Goal: Task Accomplishment & Management: Use online tool/utility

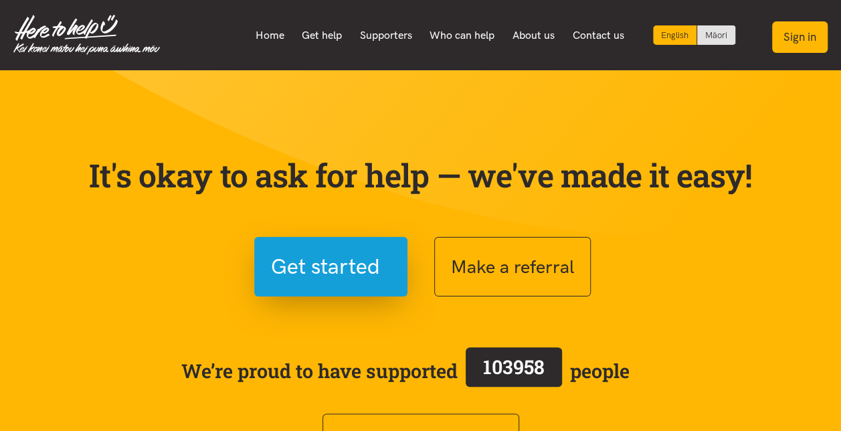
click at [799, 43] on button "Sign in" at bounding box center [800, 36] width 56 height 31
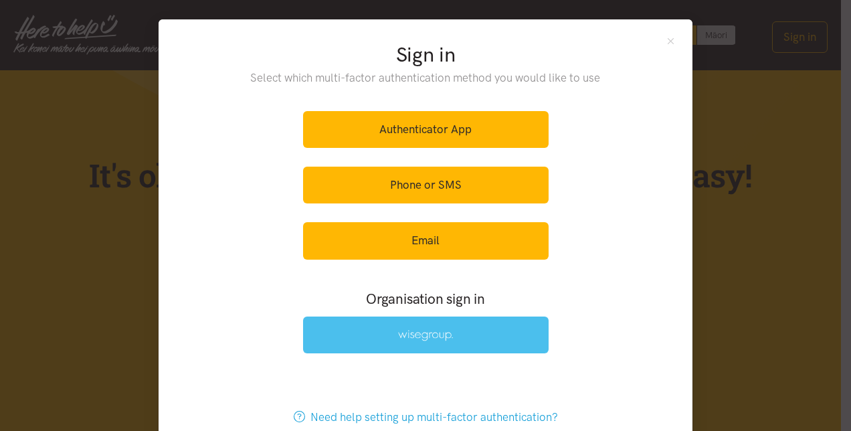
click at [408, 332] on img at bounding box center [425, 335] width 55 height 11
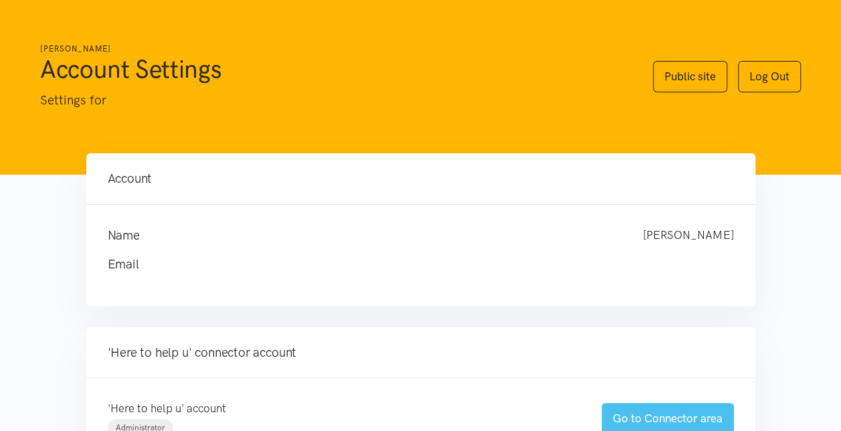
click at [643, 414] on link "Go to Connector area" at bounding box center [668, 418] width 133 height 31
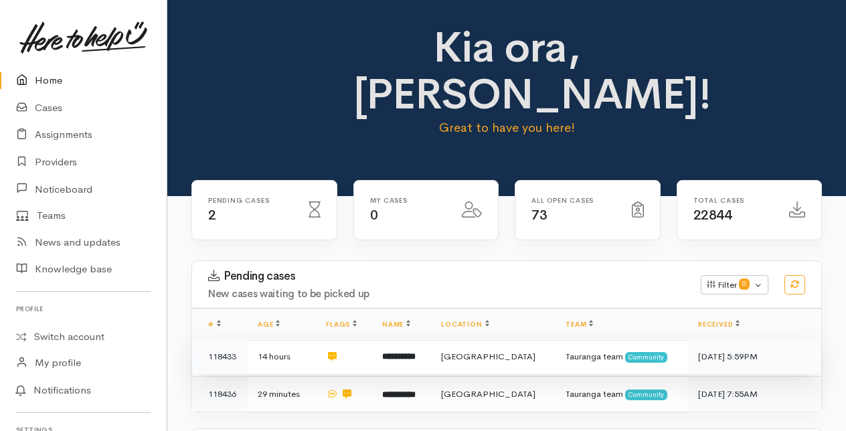
click at [416, 352] on b "**********" at bounding box center [398, 356] width 33 height 9
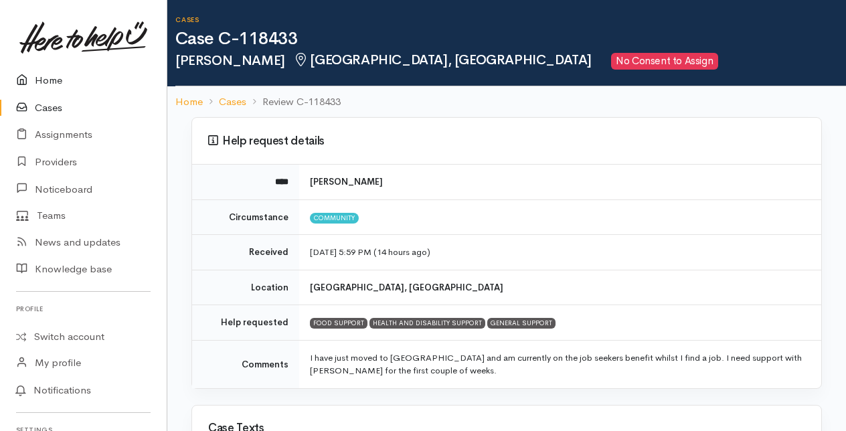
click at [55, 80] on link "Home" at bounding box center [83, 80] width 167 height 27
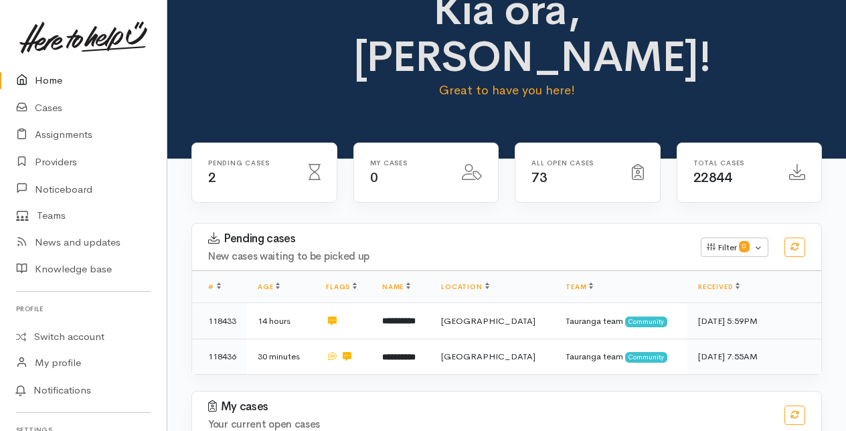
scroll to position [67, 0]
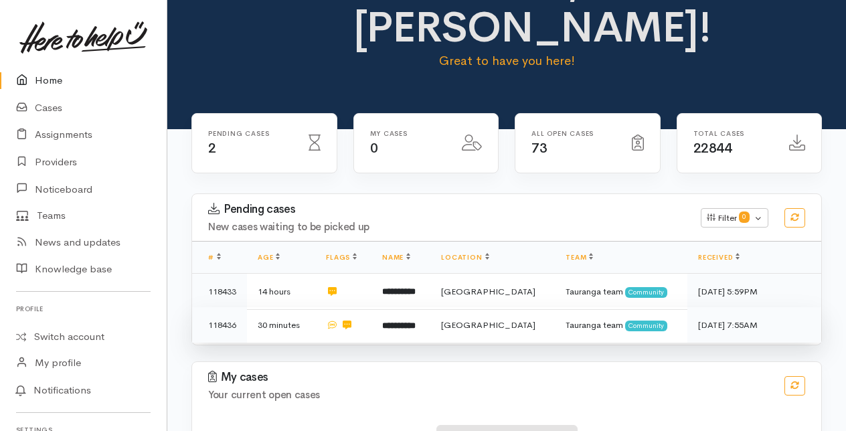
click at [408, 324] on b "**********" at bounding box center [398, 325] width 33 height 9
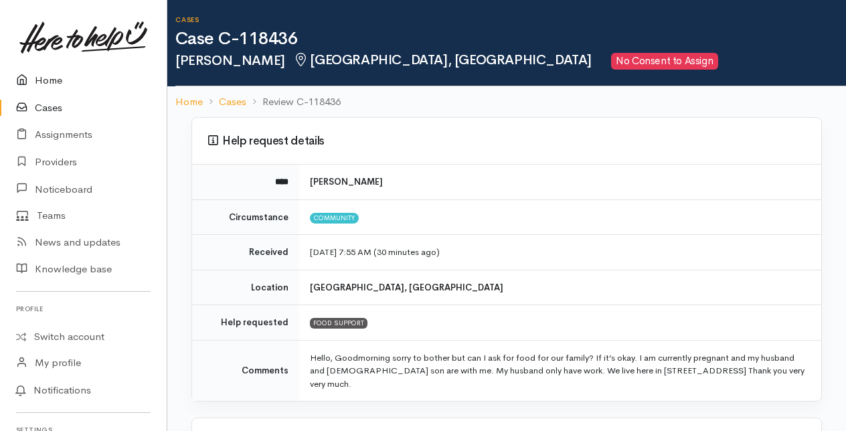
click at [56, 84] on link "Home" at bounding box center [83, 80] width 167 height 27
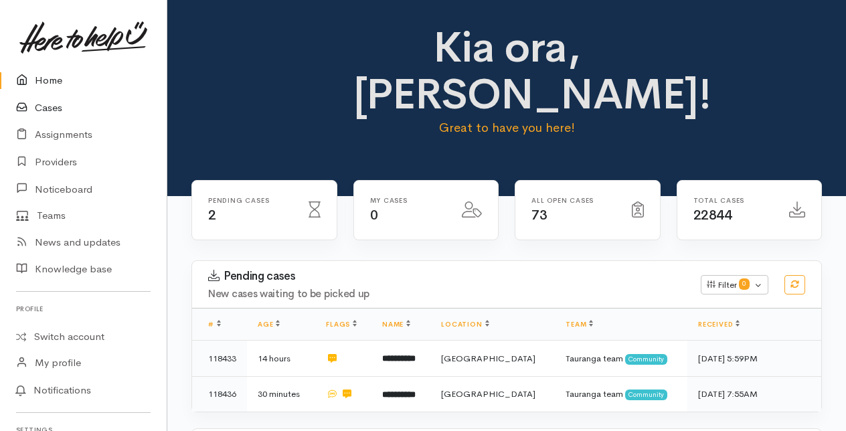
click at [55, 105] on link "Cases" at bounding box center [83, 107] width 167 height 27
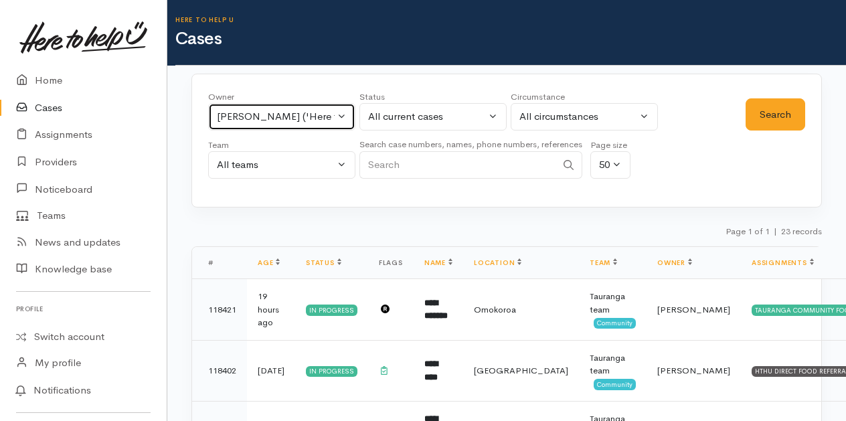
click at [343, 116] on button "Karli Morris ('Here to help u')" at bounding box center [281, 116] width 147 height 27
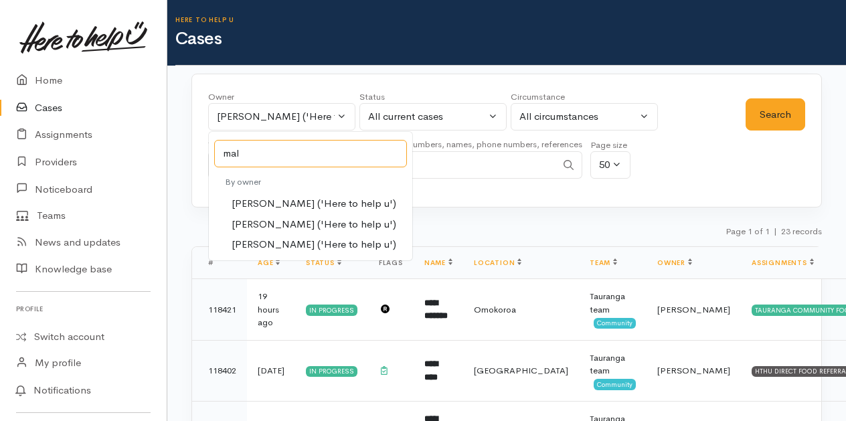
type input "mal"
click at [276, 224] on span "Malia Stowers ('Here to help u')" at bounding box center [314, 224] width 165 height 15
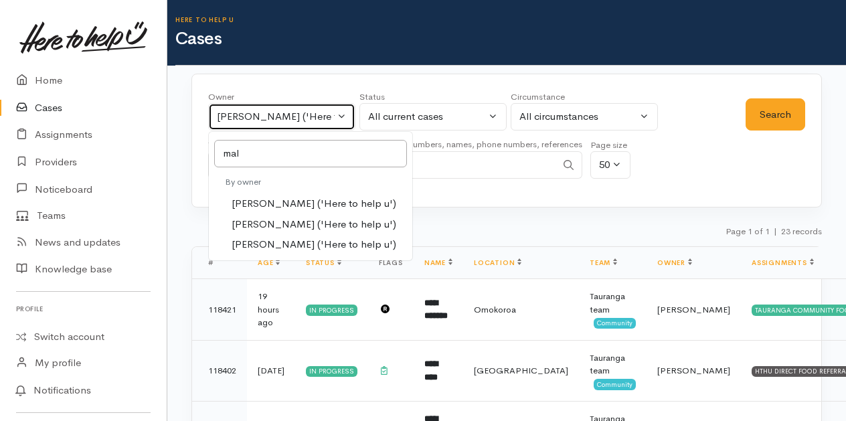
select select "1613"
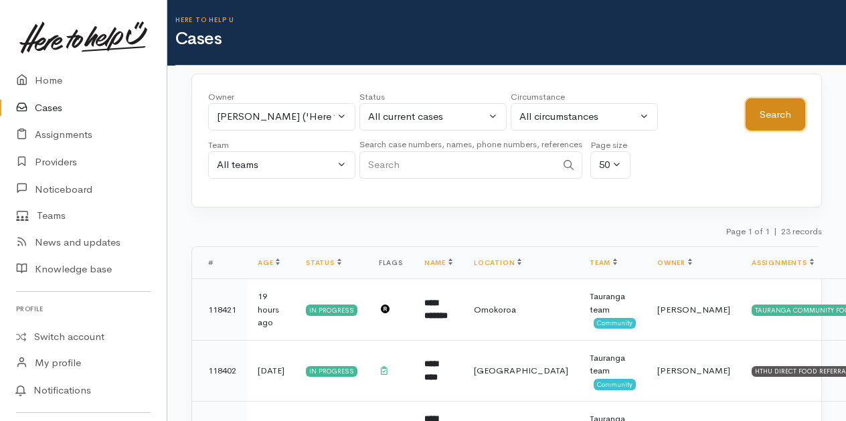
click at [758, 116] on button "Search" at bounding box center [776, 114] width 60 height 33
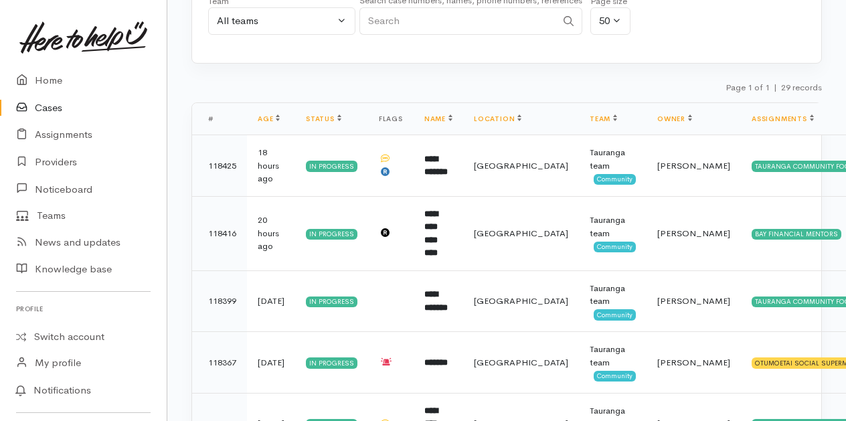
scroll to position [59, 0]
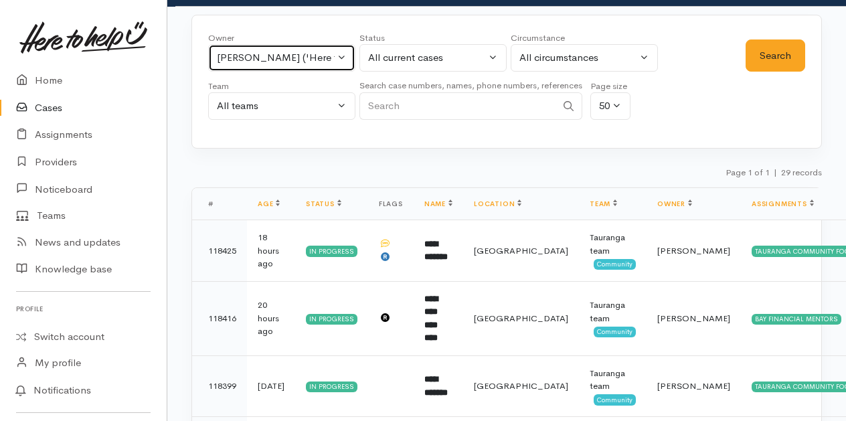
click at [332, 59] on div "Malia Stowers ('Here to help u')" at bounding box center [276, 57] width 118 height 15
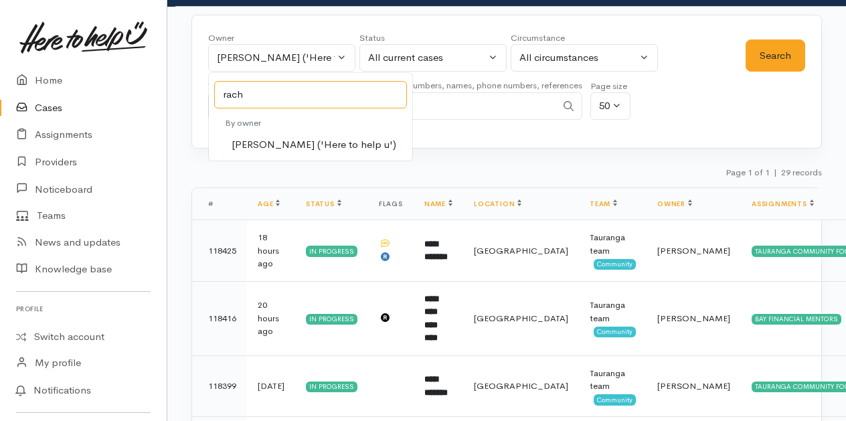
type input "rach"
click at [248, 143] on span "Rachel Proctor ('Here to help u')" at bounding box center [314, 144] width 165 height 15
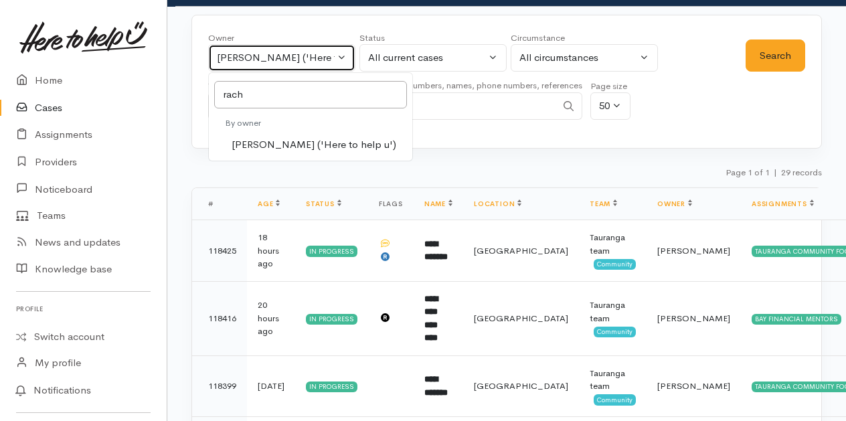
select select "1612"
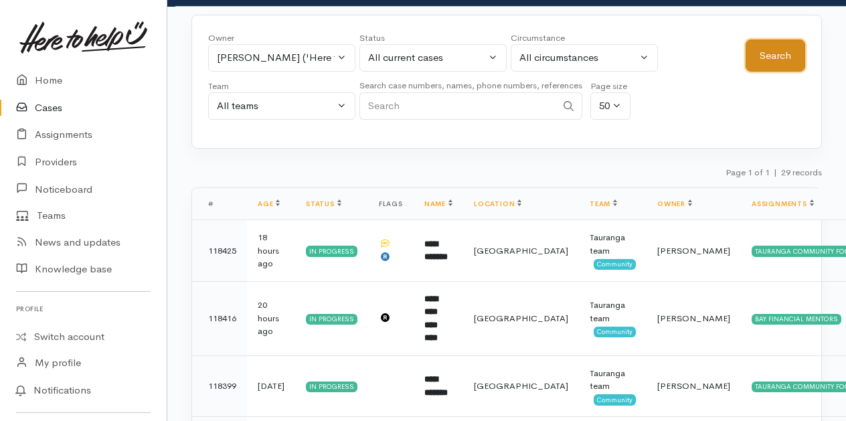
click at [768, 50] on button "Search" at bounding box center [776, 55] width 60 height 33
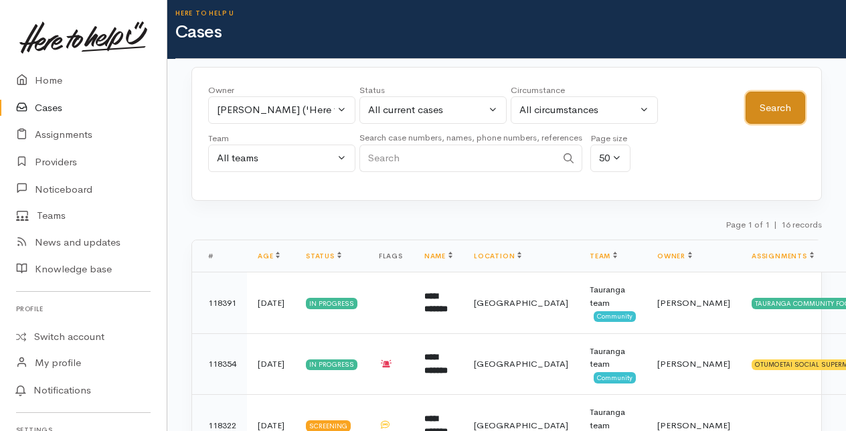
scroll to position [0, 0]
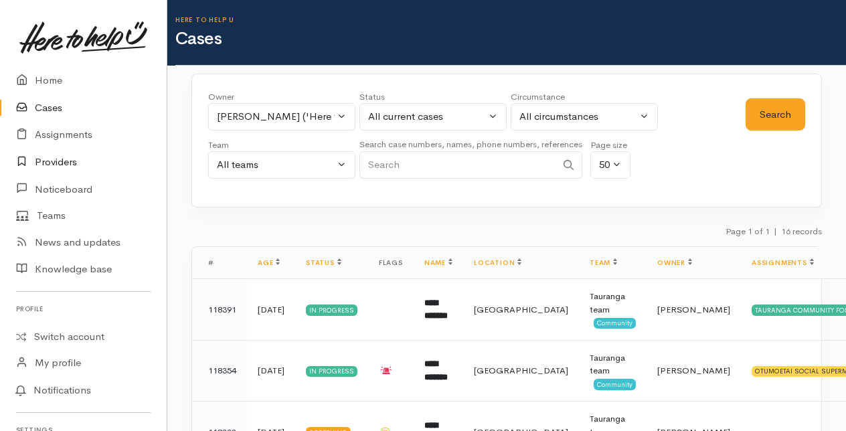
click at [58, 157] on link "Providers" at bounding box center [83, 162] width 167 height 27
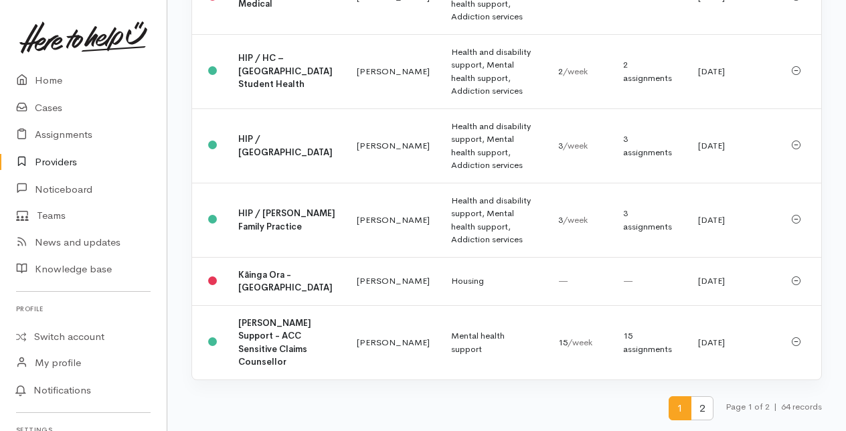
scroll to position [3548, 0]
click at [265, 158] on b "HIP / [GEOGRAPHIC_DATA]" at bounding box center [285, 145] width 94 height 25
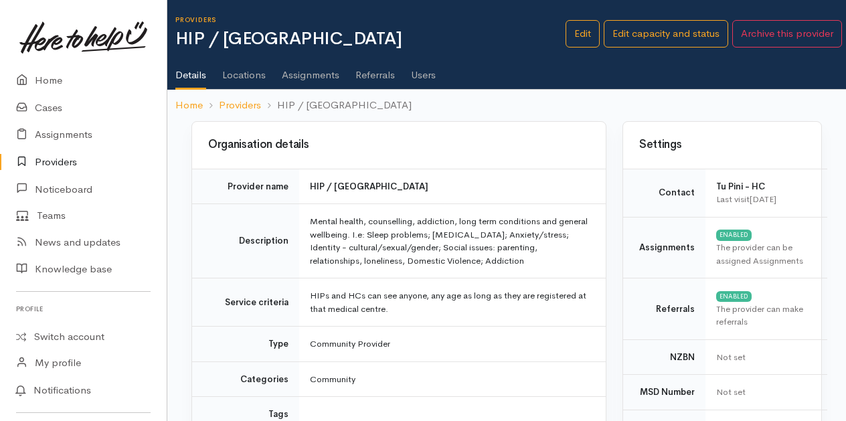
click at [300, 76] on link "Assignments" at bounding box center [311, 70] width 58 height 37
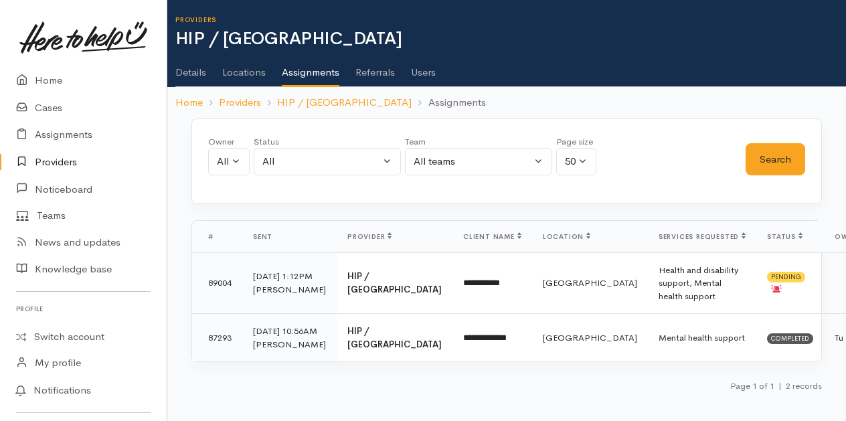
click at [198, 70] on link "Details" at bounding box center [190, 67] width 31 height 37
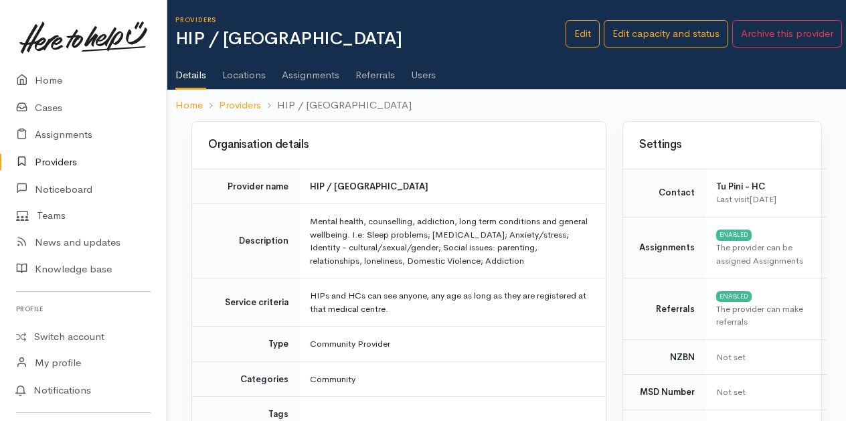
click at [421, 79] on link "Users" at bounding box center [423, 70] width 25 height 37
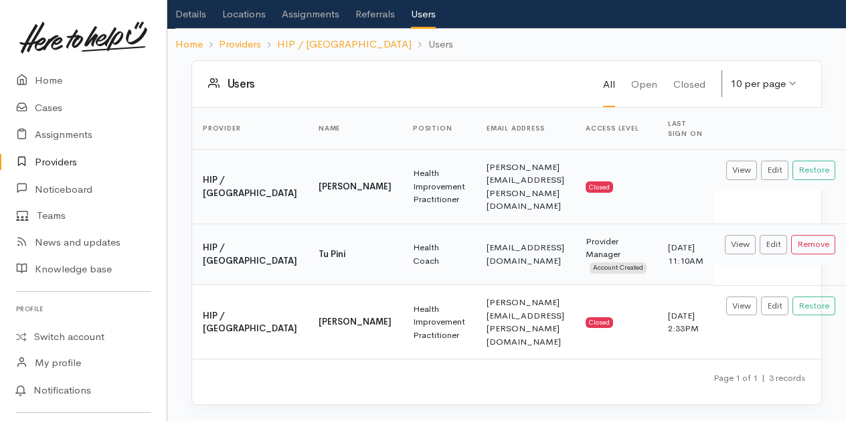
scroll to position [72, 0]
click at [50, 82] on link "Home" at bounding box center [83, 80] width 167 height 27
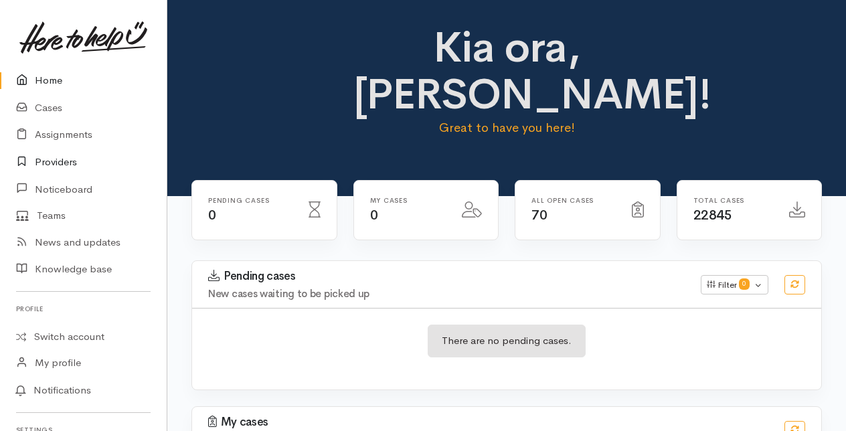
click at [55, 165] on link "Providers" at bounding box center [83, 162] width 167 height 27
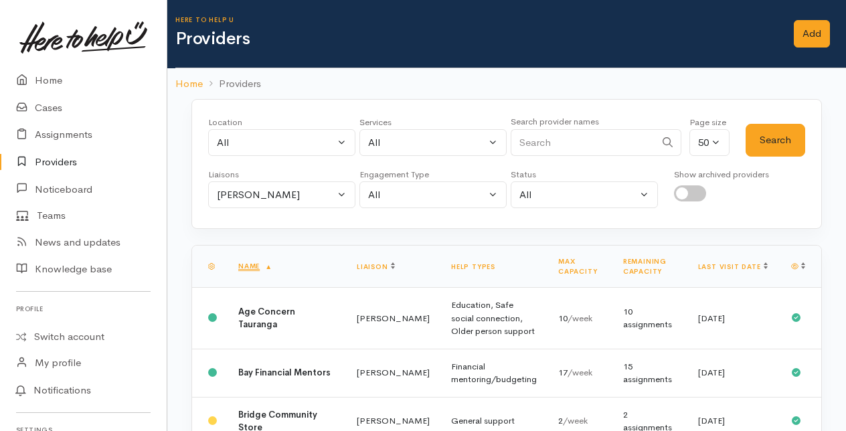
click at [531, 143] on input "Search" at bounding box center [583, 142] width 145 height 27
type input "super"
click at [758, 134] on button "Search" at bounding box center [776, 140] width 60 height 33
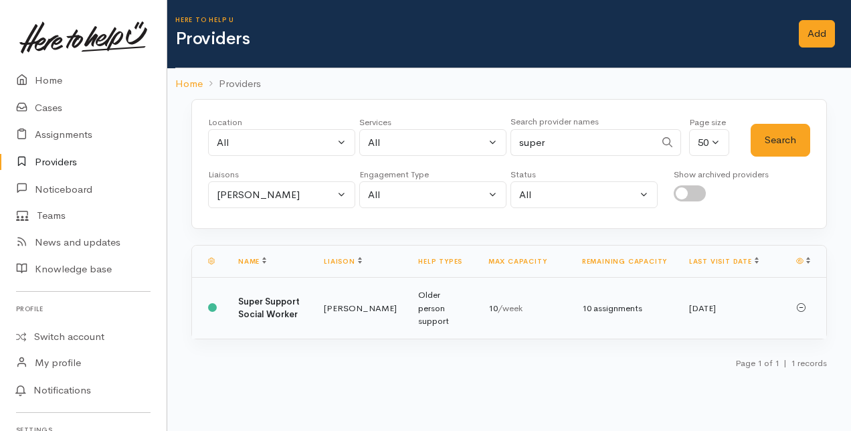
click at [313, 292] on td "Super Support Social Worker" at bounding box center [271, 308] width 86 height 61
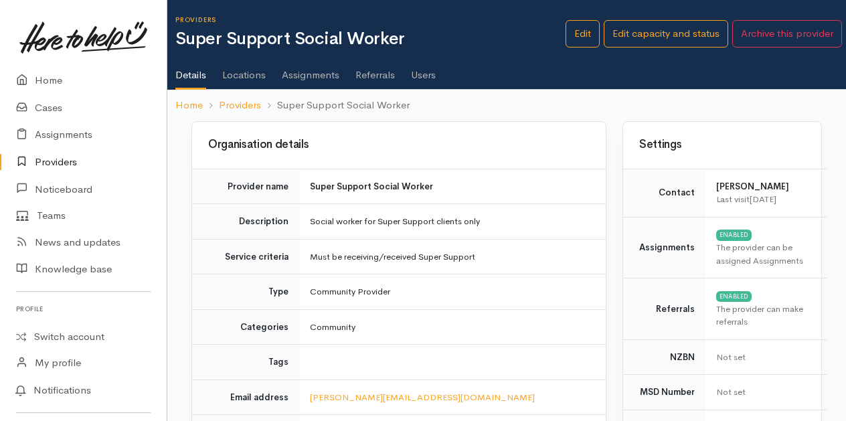
click at [296, 76] on link "Assignments" at bounding box center [311, 70] width 58 height 37
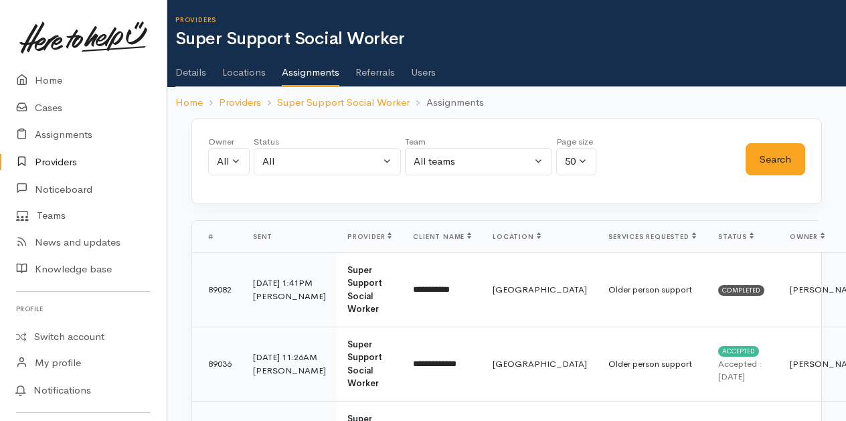
click at [418, 74] on link "Users" at bounding box center [423, 67] width 25 height 37
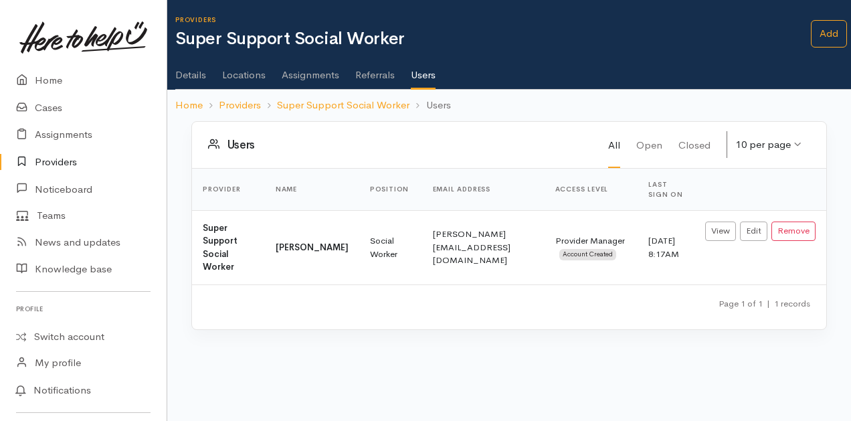
click at [302, 75] on link "Assignments" at bounding box center [311, 70] width 58 height 37
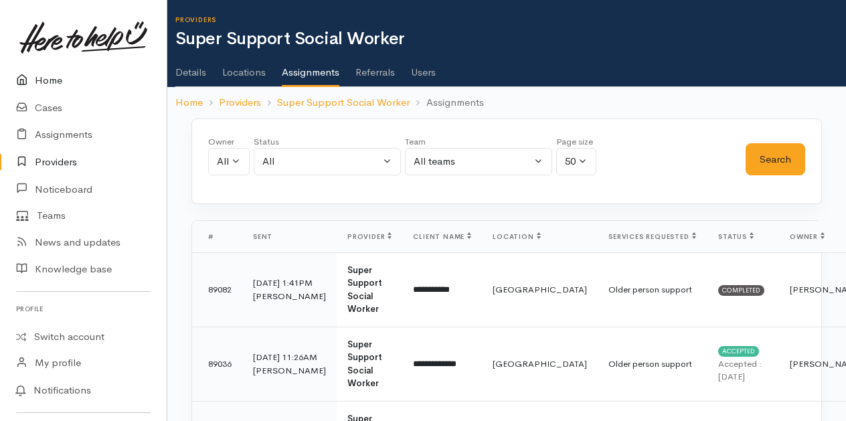
click at [56, 81] on link "Home" at bounding box center [83, 80] width 167 height 27
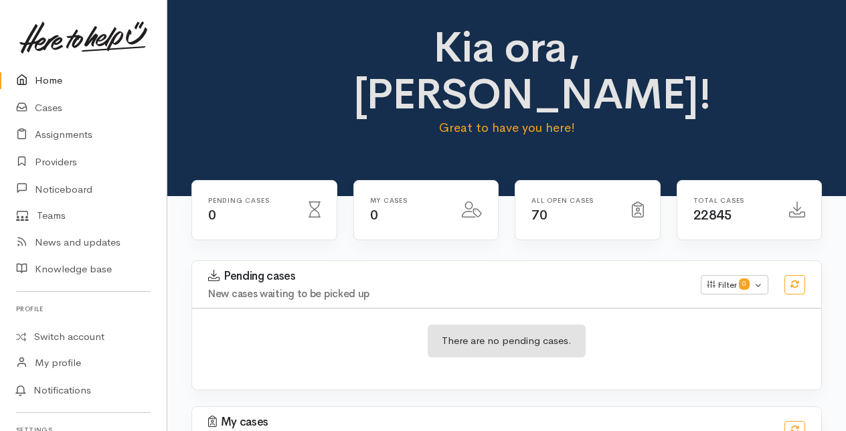
click at [50, 82] on link "Home" at bounding box center [83, 80] width 167 height 27
click at [52, 110] on link "Cases" at bounding box center [83, 107] width 167 height 27
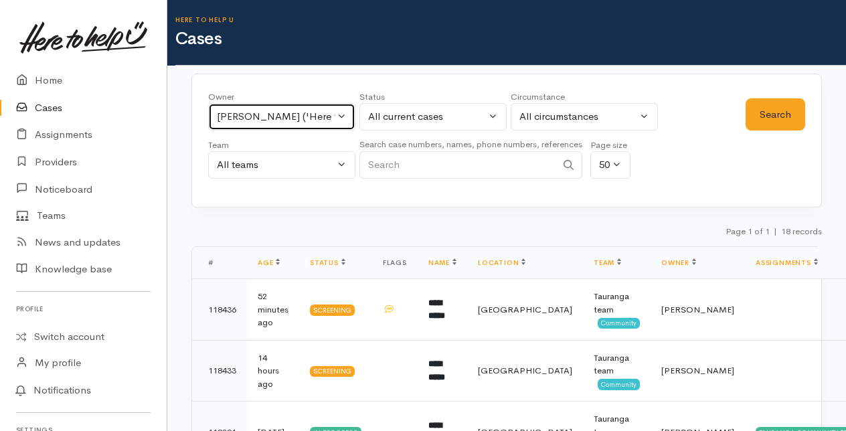
click at [345, 115] on button "[PERSON_NAME] ('Here to help u')" at bounding box center [281, 116] width 147 height 27
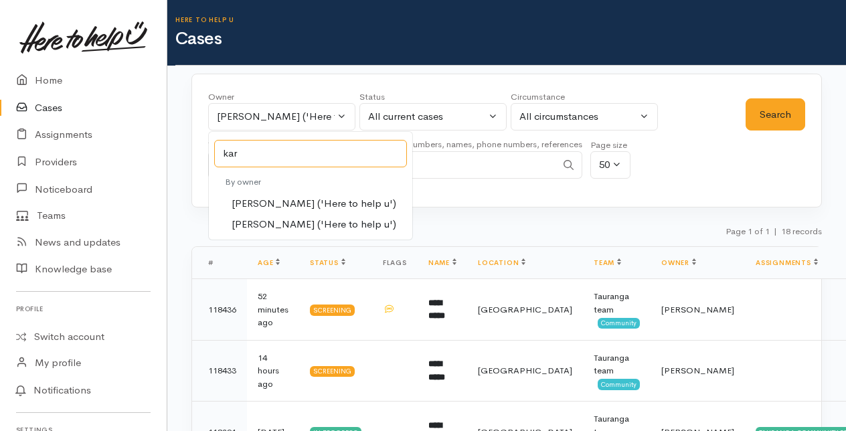
type input "kar"
click at [262, 199] on span "[PERSON_NAME] ('Here to help u')" at bounding box center [314, 203] width 165 height 15
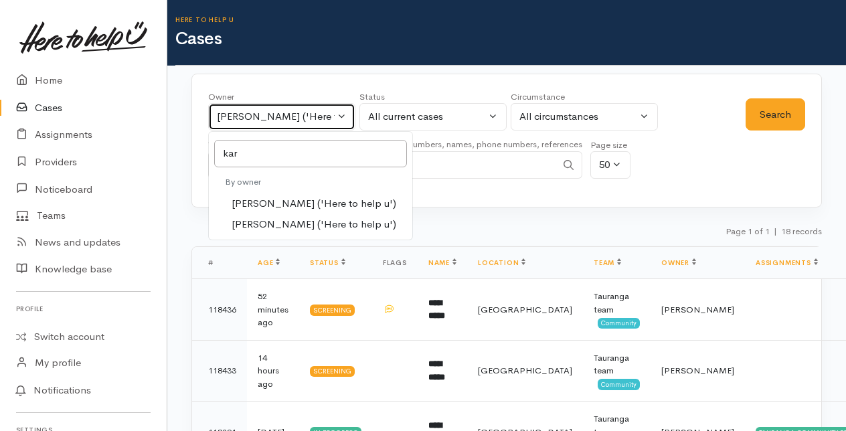
select select "435"
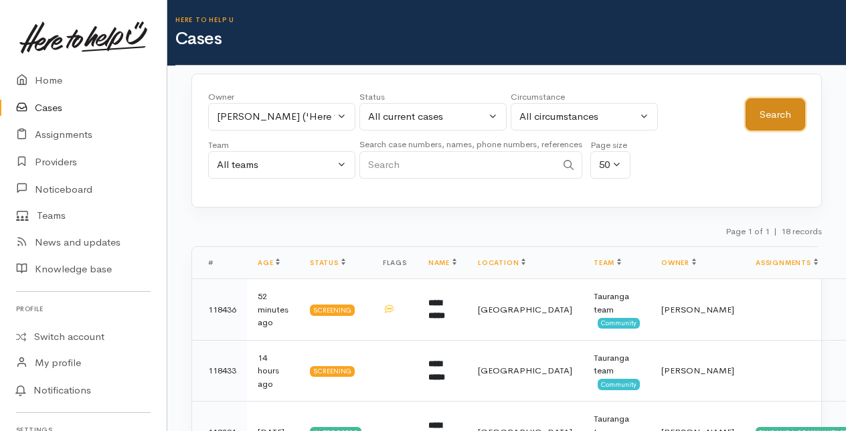
drag, startPoint x: 775, startPoint y: 106, endPoint x: 761, endPoint y: 120, distance: 19.9
click at [775, 107] on button "Search" at bounding box center [776, 114] width 60 height 33
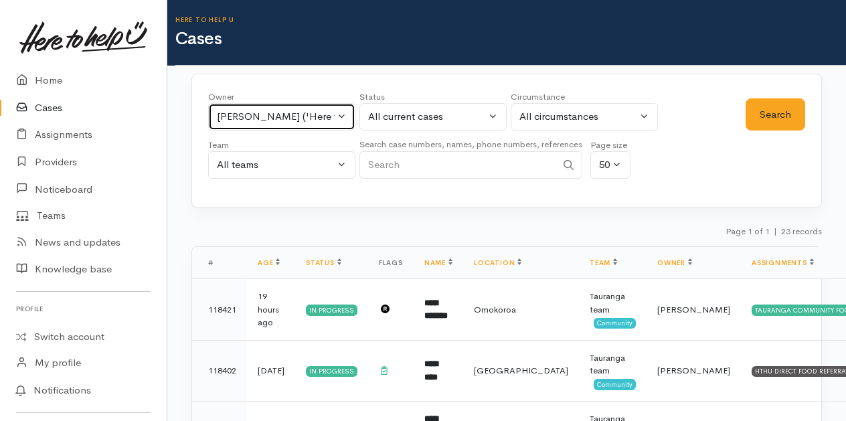
click at [341, 122] on button "Karli Morris ('Here to help u')" at bounding box center [281, 116] width 147 height 27
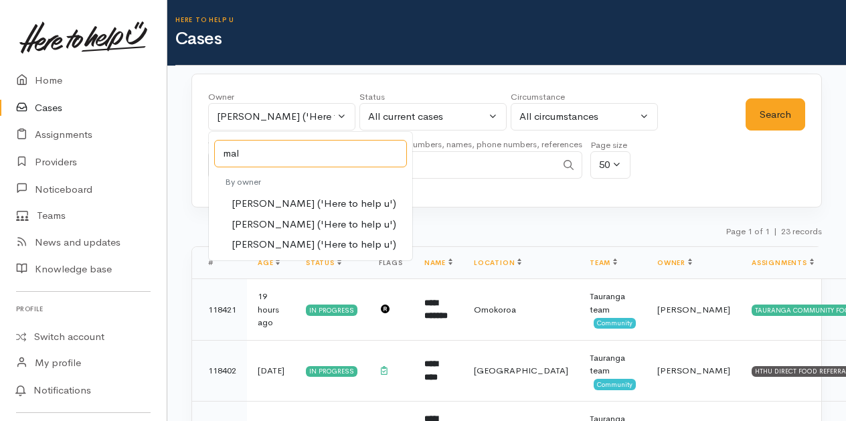
type input "mal"
click at [255, 218] on span "Malia Stowers ('Here to help u')" at bounding box center [314, 224] width 165 height 15
select select "1613"
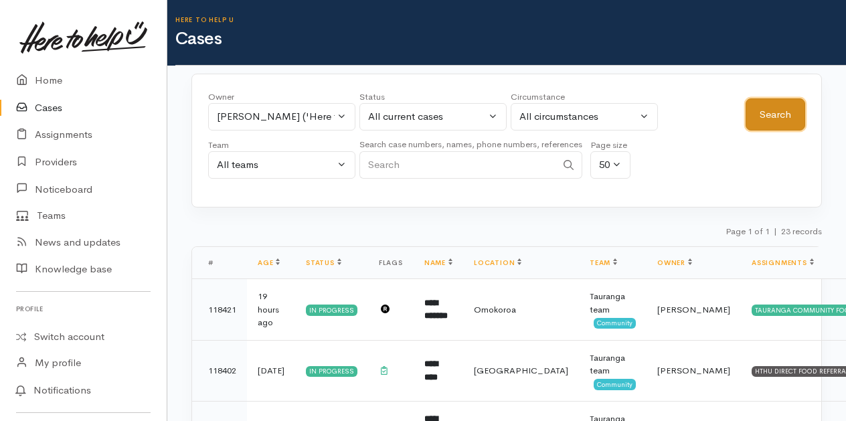
click at [774, 111] on button "Search" at bounding box center [776, 114] width 60 height 33
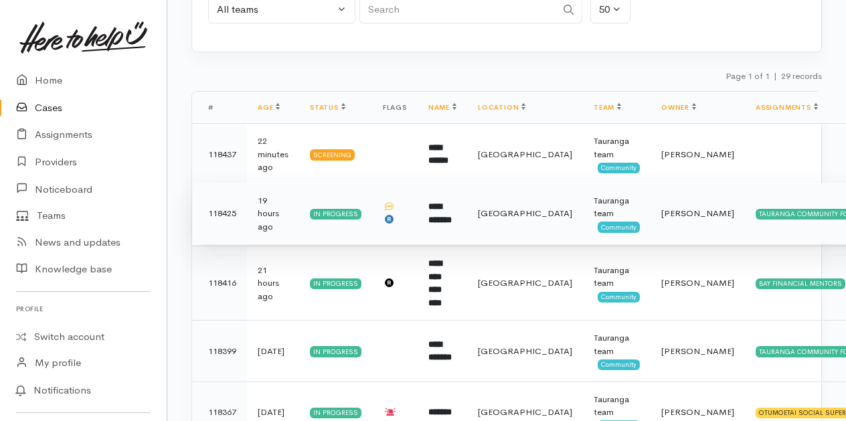
scroll to position [201, 0]
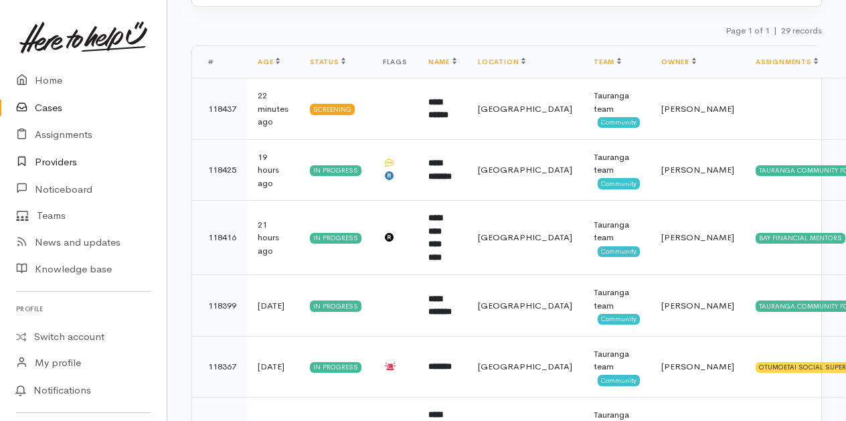
click at [51, 161] on link "Providers" at bounding box center [83, 162] width 167 height 27
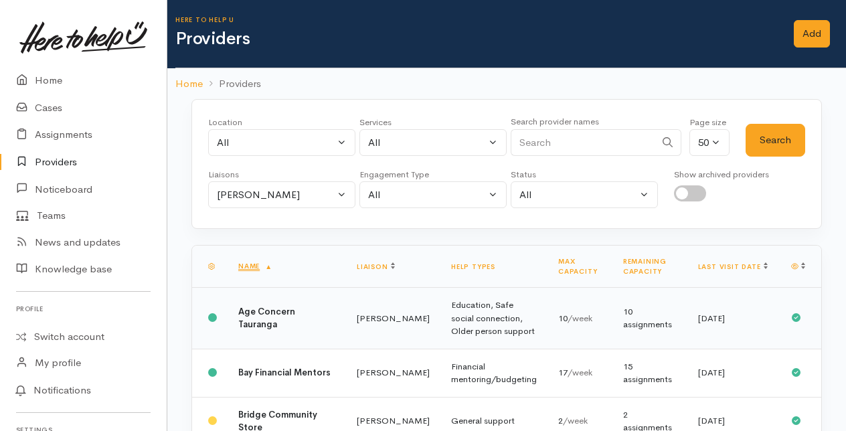
click at [274, 313] on td "Age Concern Tauranga" at bounding box center [287, 319] width 118 height 62
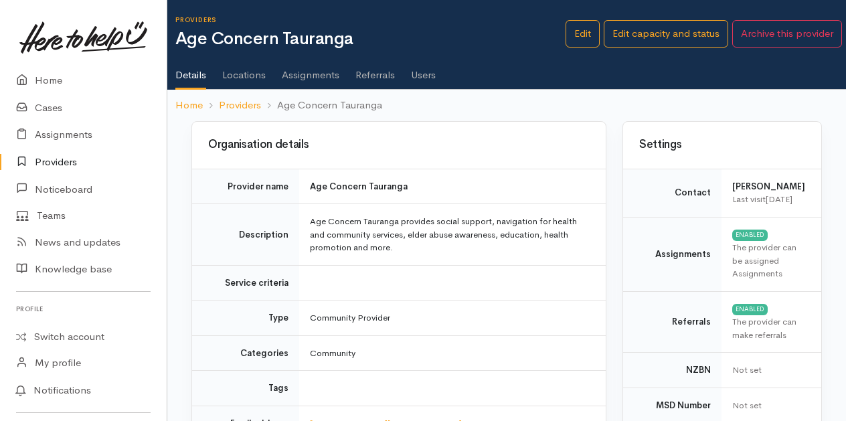
click at [418, 74] on link "Users" at bounding box center [423, 70] width 25 height 37
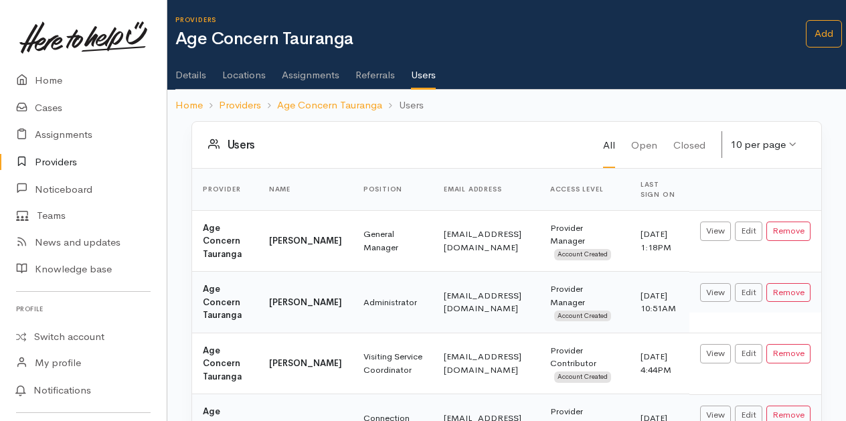
click at [302, 75] on link "Assignments" at bounding box center [311, 70] width 58 height 37
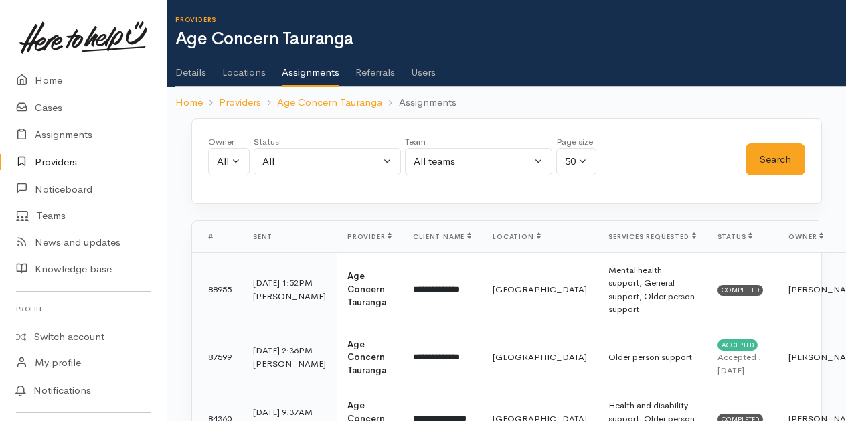
click at [426, 72] on link "Users" at bounding box center [423, 67] width 25 height 37
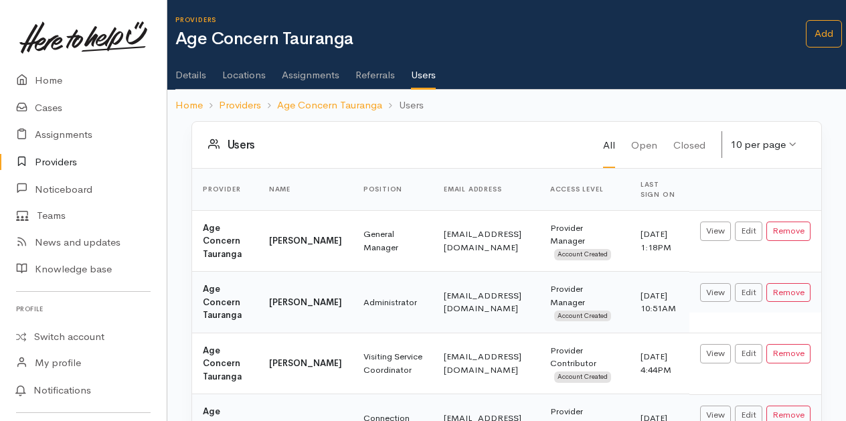
click at [296, 72] on link "Assignments" at bounding box center [311, 70] width 58 height 37
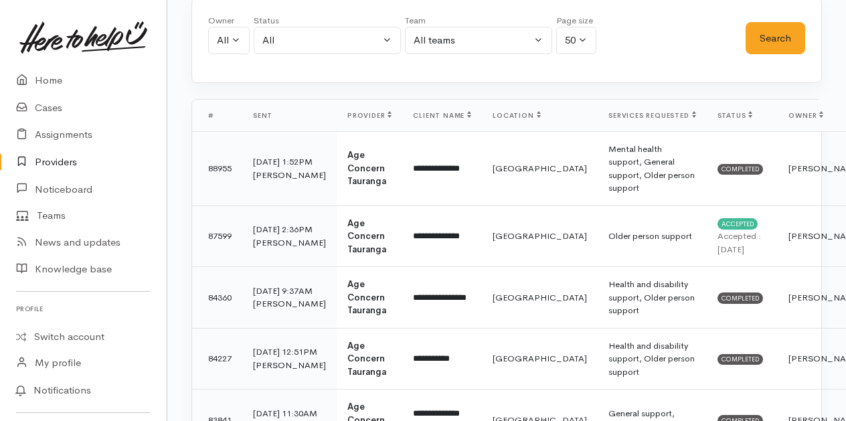
scroll to position [134, 0]
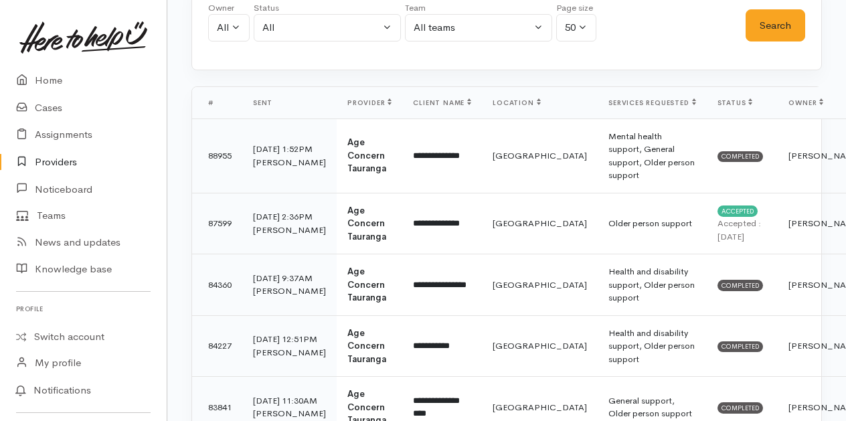
click at [55, 161] on link "Providers" at bounding box center [83, 162] width 167 height 27
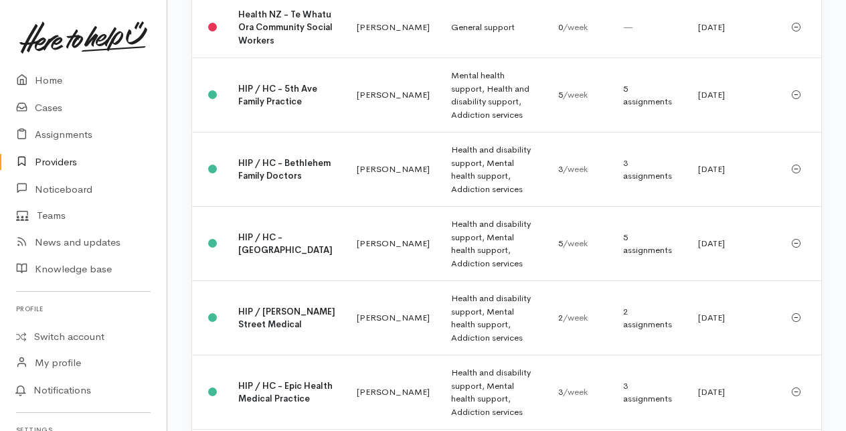
scroll to position [1205, 0]
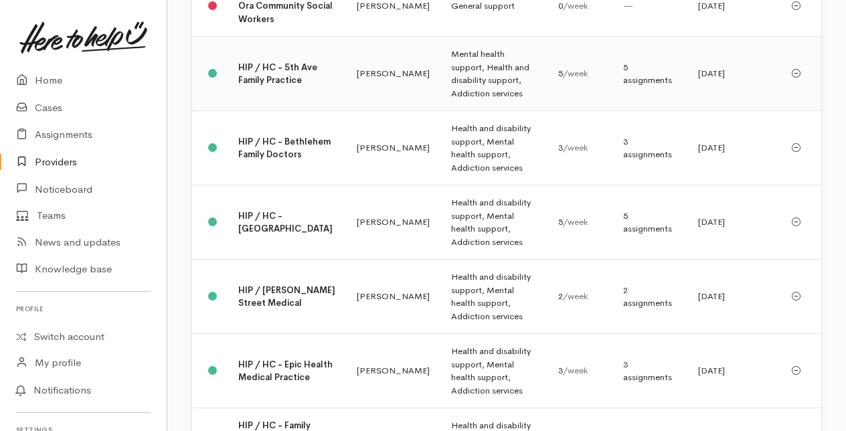
click at [257, 86] on b "HIP / HC - 5th Ave Family Practice" at bounding box center [277, 74] width 79 height 25
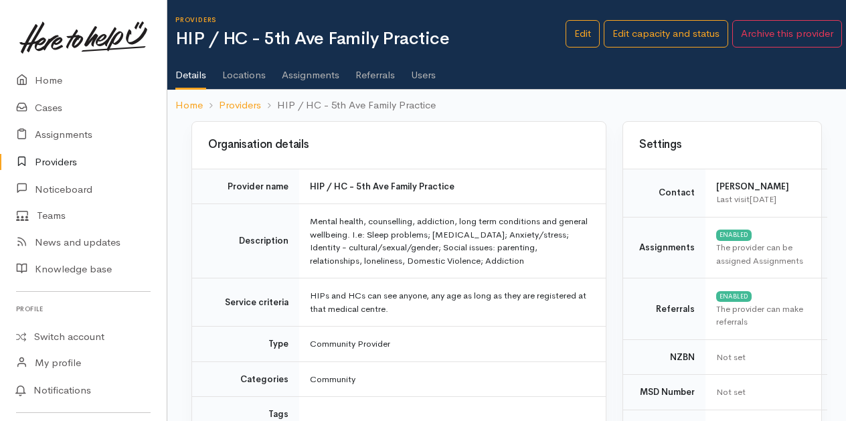
click at [310, 76] on link "Assignments" at bounding box center [311, 70] width 58 height 37
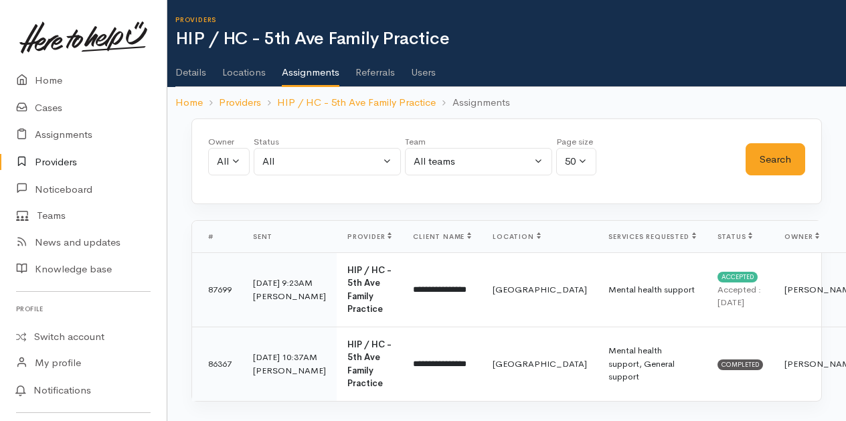
click at [424, 75] on link "Users" at bounding box center [423, 67] width 25 height 37
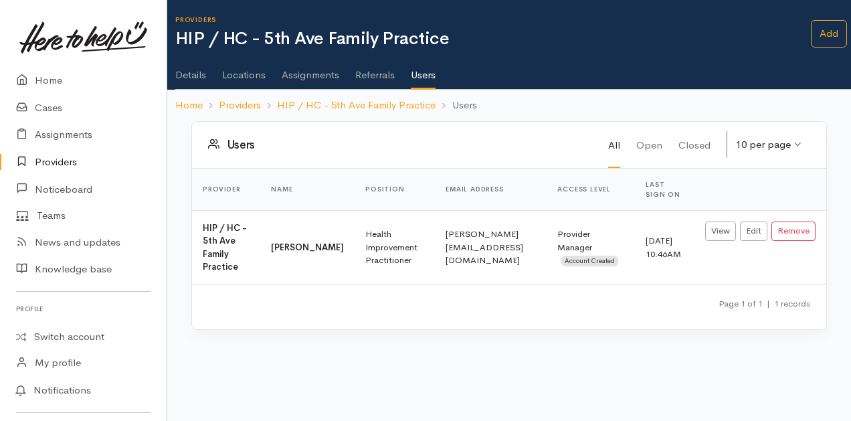
click at [305, 74] on link "Assignments" at bounding box center [311, 70] width 58 height 37
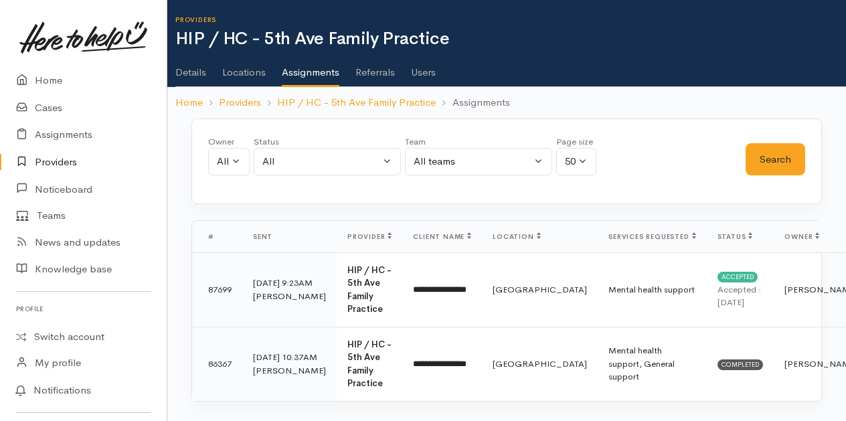
click at [416, 73] on link "Users" at bounding box center [423, 67] width 25 height 37
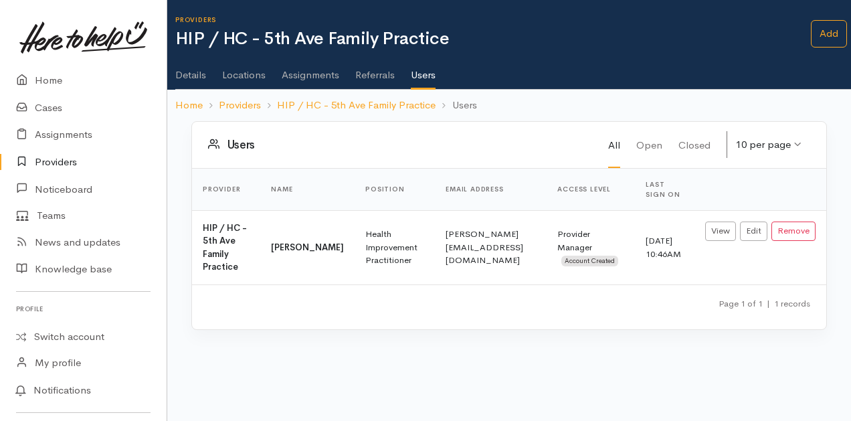
click at [54, 161] on link "Providers" at bounding box center [83, 162] width 167 height 27
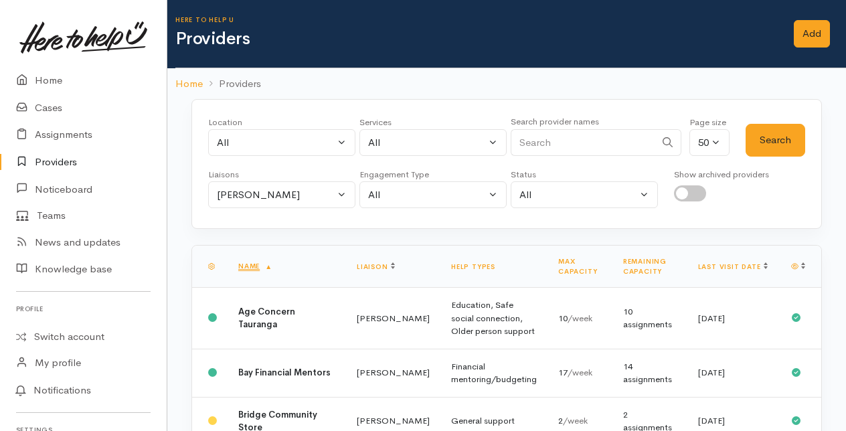
click at [541, 142] on input "Search" at bounding box center [583, 142] width 145 height 27
type input "problem"
click at [778, 140] on button "Search" at bounding box center [776, 140] width 60 height 33
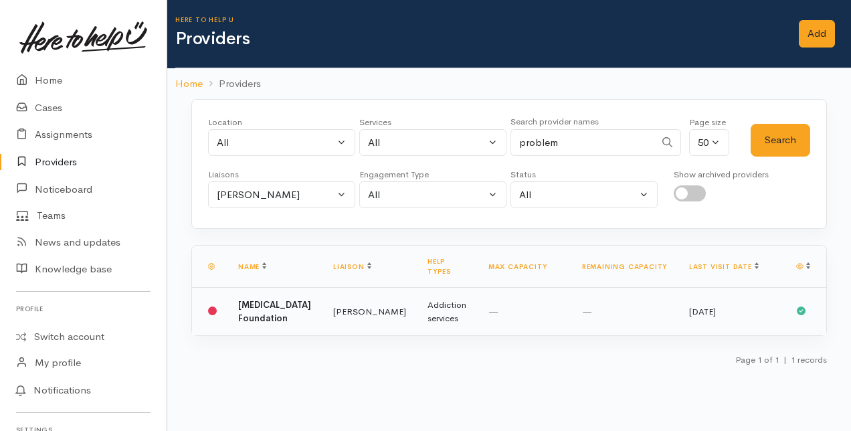
click at [270, 315] on b "[MEDICAL_DATA] Foundation" at bounding box center [274, 311] width 73 height 25
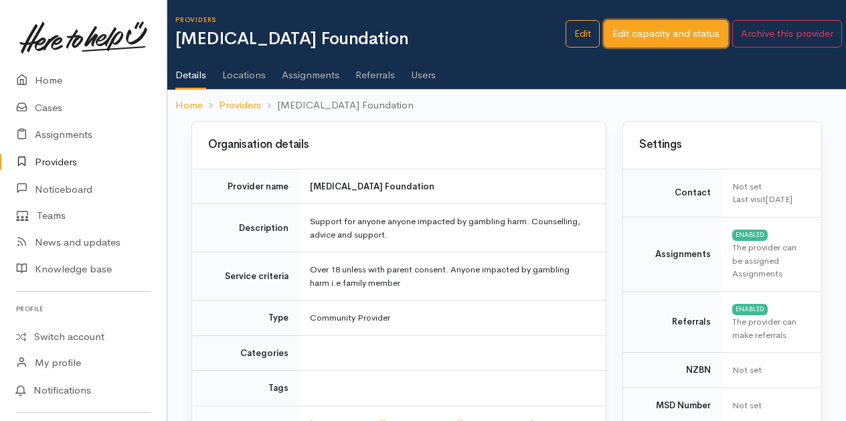
click at [645, 32] on link "Edit capacity and status" at bounding box center [666, 33] width 125 height 27
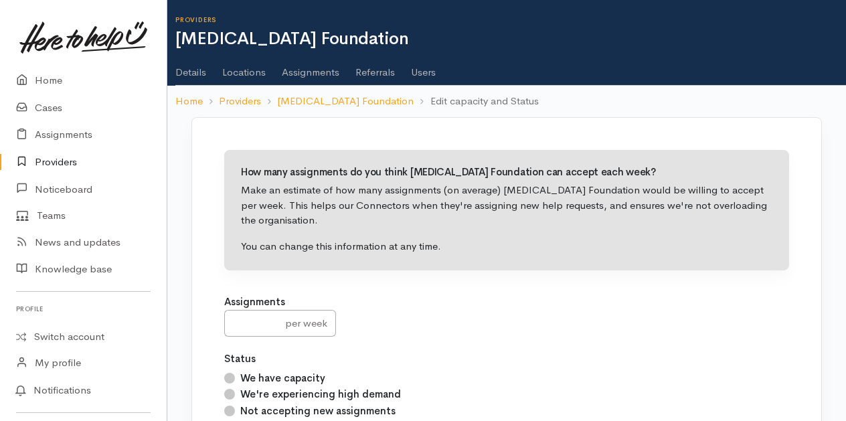
click at [428, 72] on link "Users" at bounding box center [423, 67] width 25 height 37
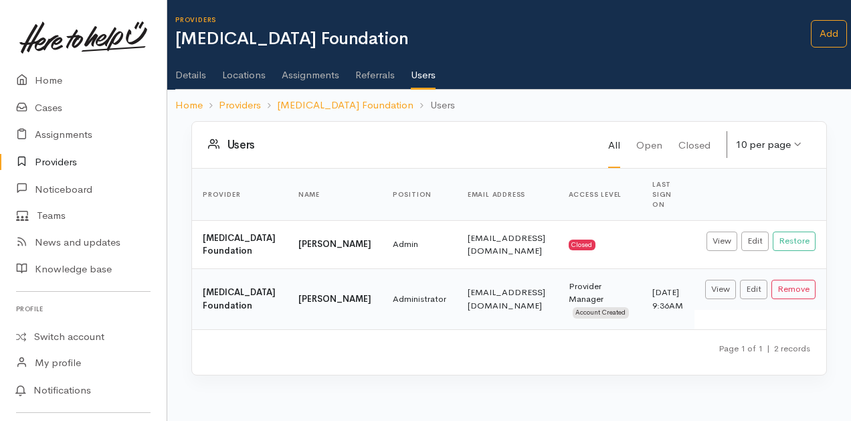
click at [195, 76] on link "Details" at bounding box center [190, 70] width 31 height 37
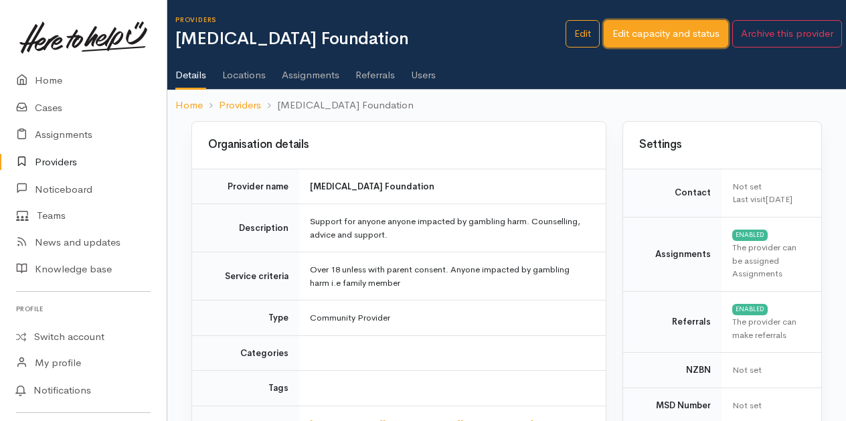
click at [635, 35] on link "Edit capacity and status" at bounding box center [666, 33] width 125 height 27
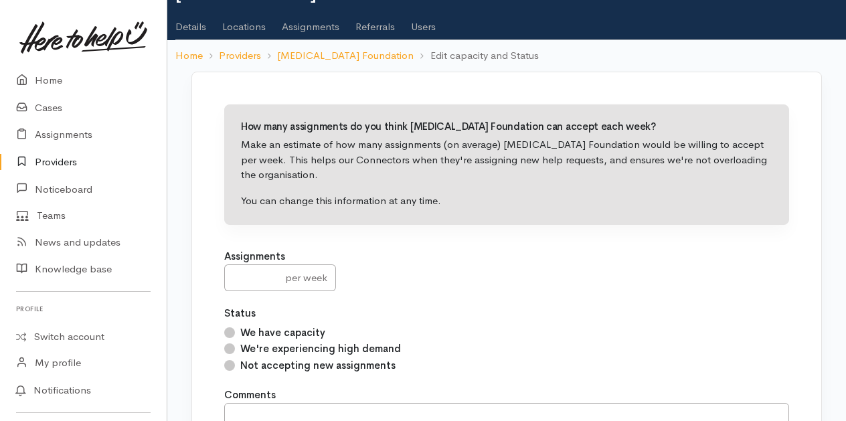
scroll to position [67, 0]
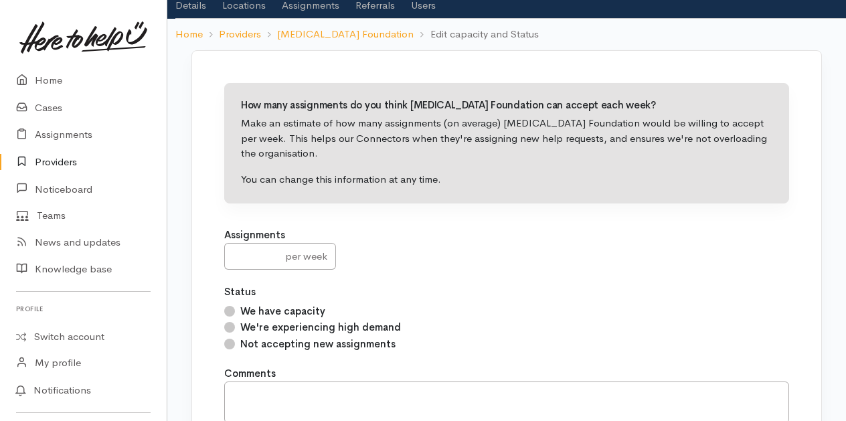
click at [279, 254] on div "per week" at bounding box center [306, 256] width 59 height 27
click at [272, 251] on input "1" at bounding box center [251, 256] width 54 height 27
click at [272, 251] on input "2" at bounding box center [251, 256] width 54 height 27
click at [272, 251] on input "3" at bounding box center [251, 256] width 54 height 27
click at [272, 251] on input "4" at bounding box center [251, 256] width 54 height 27
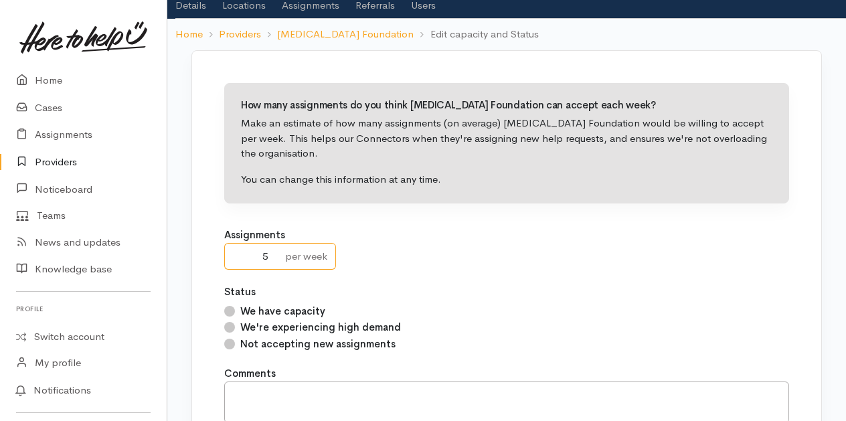
type input "5"
click at [272, 251] on input "5" at bounding box center [251, 256] width 54 height 27
click at [230, 307] on input "We have capacity" at bounding box center [229, 311] width 11 height 11
radio input "true"
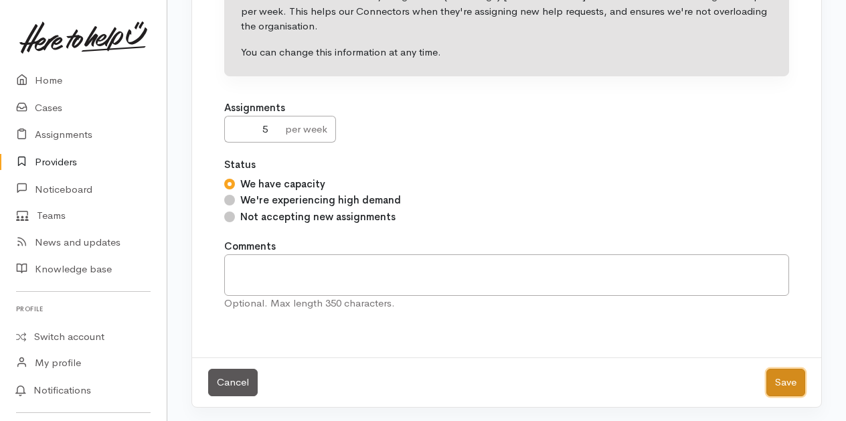
click at [794, 378] on button "Save" at bounding box center [785, 382] width 39 height 27
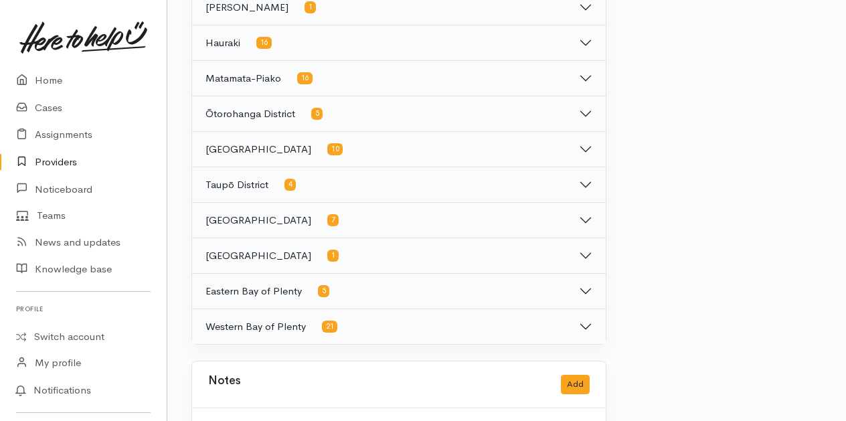
scroll to position [909, 0]
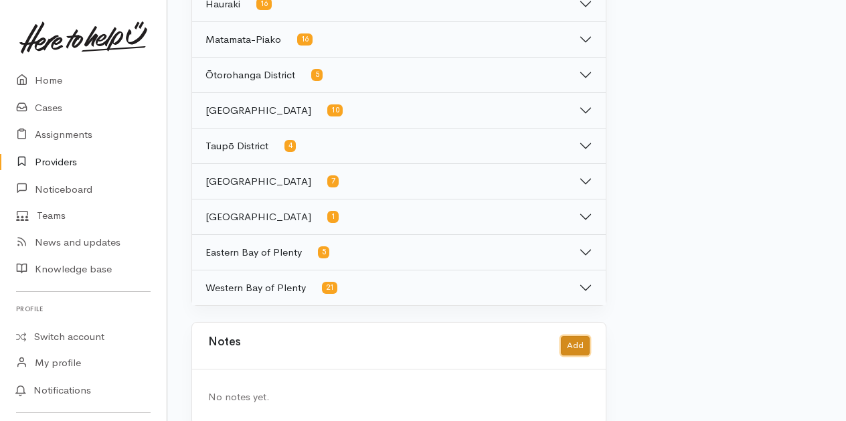
click at [577, 336] on button "Add" at bounding box center [575, 345] width 29 height 19
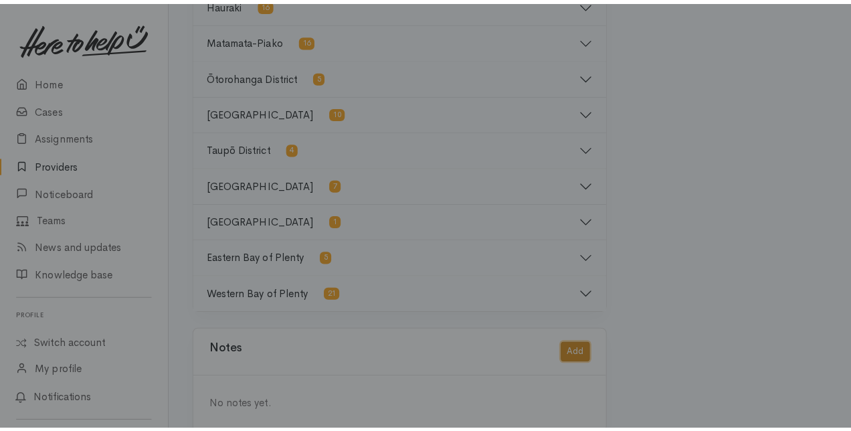
scroll to position [899, 0]
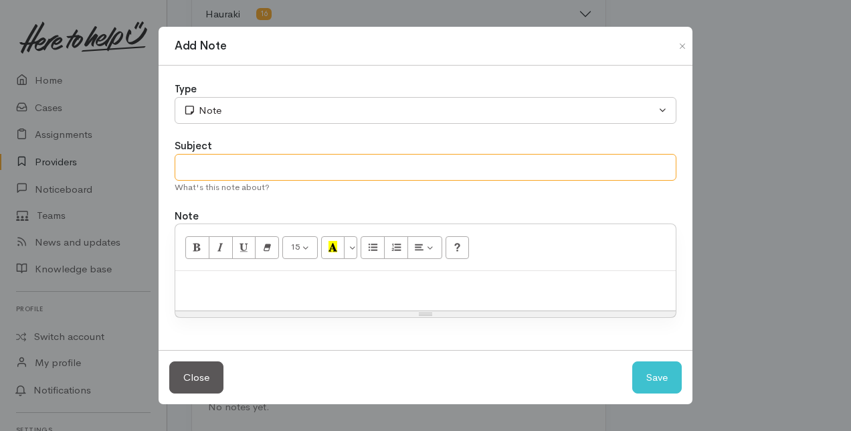
click at [205, 167] on input "text" at bounding box center [426, 167] width 502 height 27
type input "Contact Details"
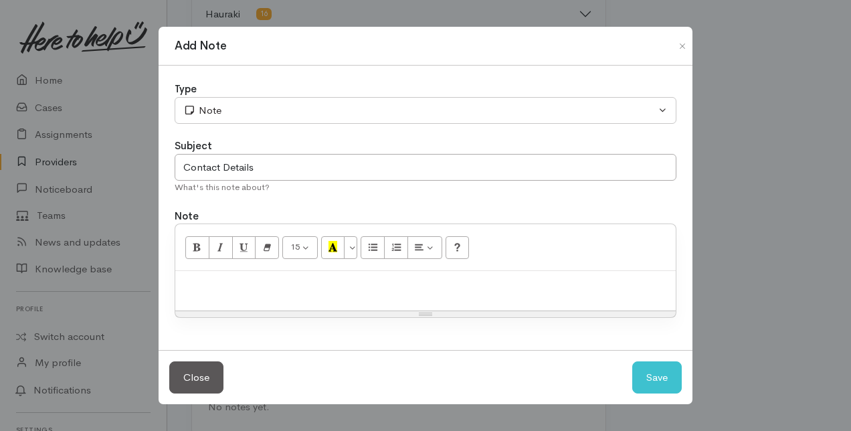
click at [199, 280] on p at bounding box center [425, 285] width 487 height 15
paste div
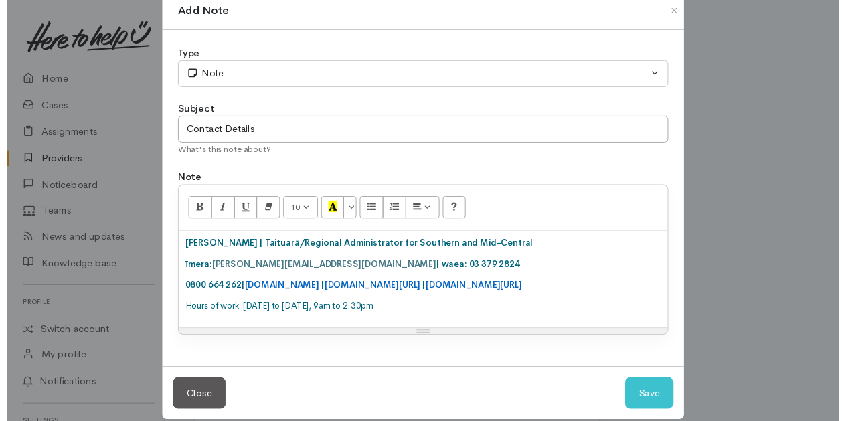
scroll to position [52, 0]
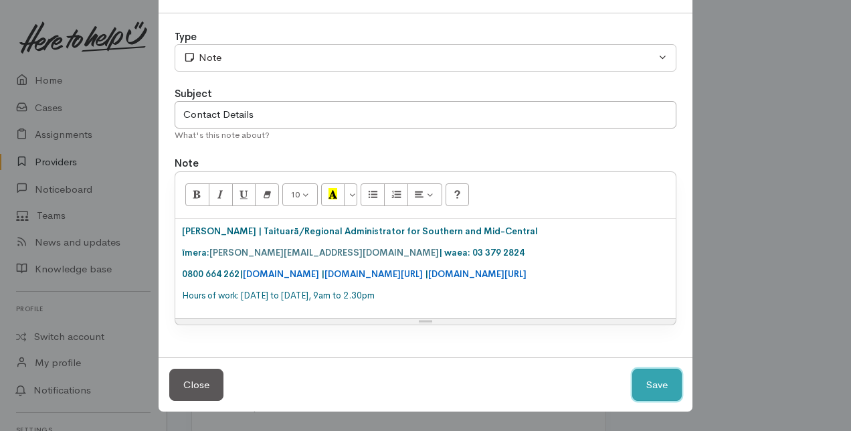
click at [660, 386] on button "Save" at bounding box center [658, 385] width 50 height 33
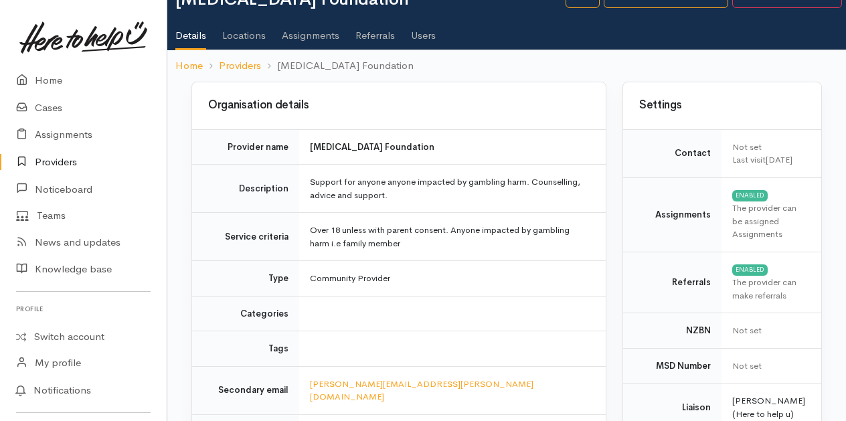
scroll to position [0, 0]
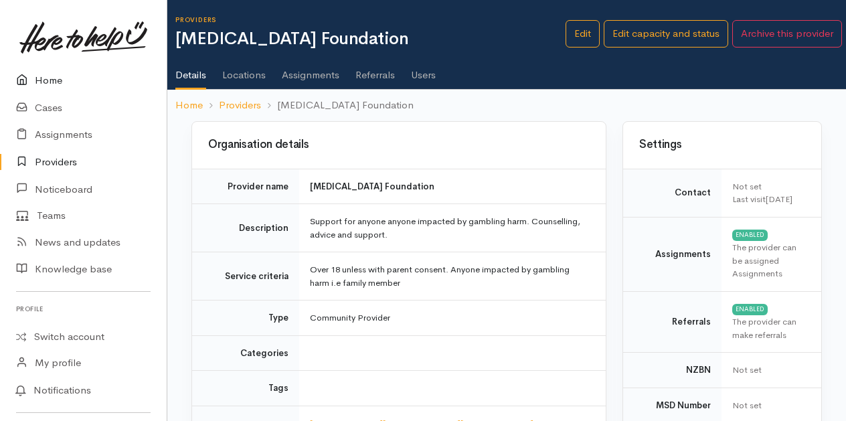
click at [43, 82] on link "Home" at bounding box center [83, 80] width 167 height 27
